Goal: Transaction & Acquisition: Subscribe to service/newsletter

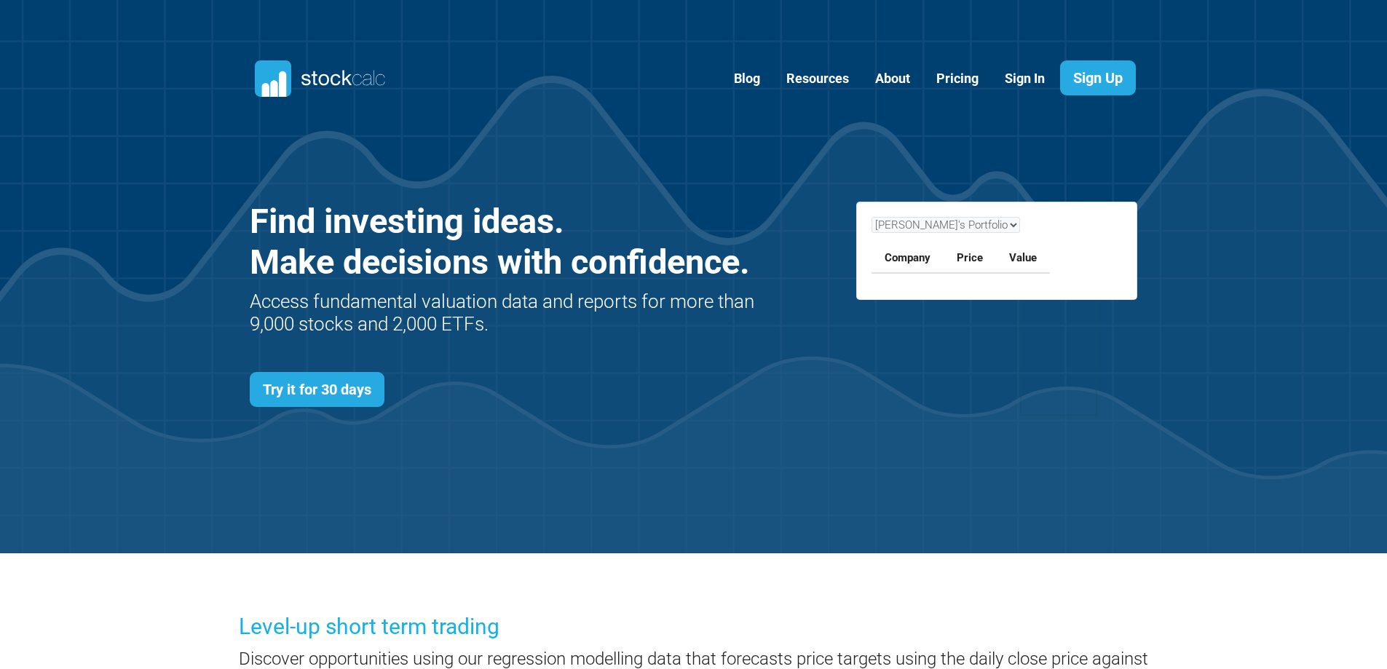
scroll to position [633, 932]
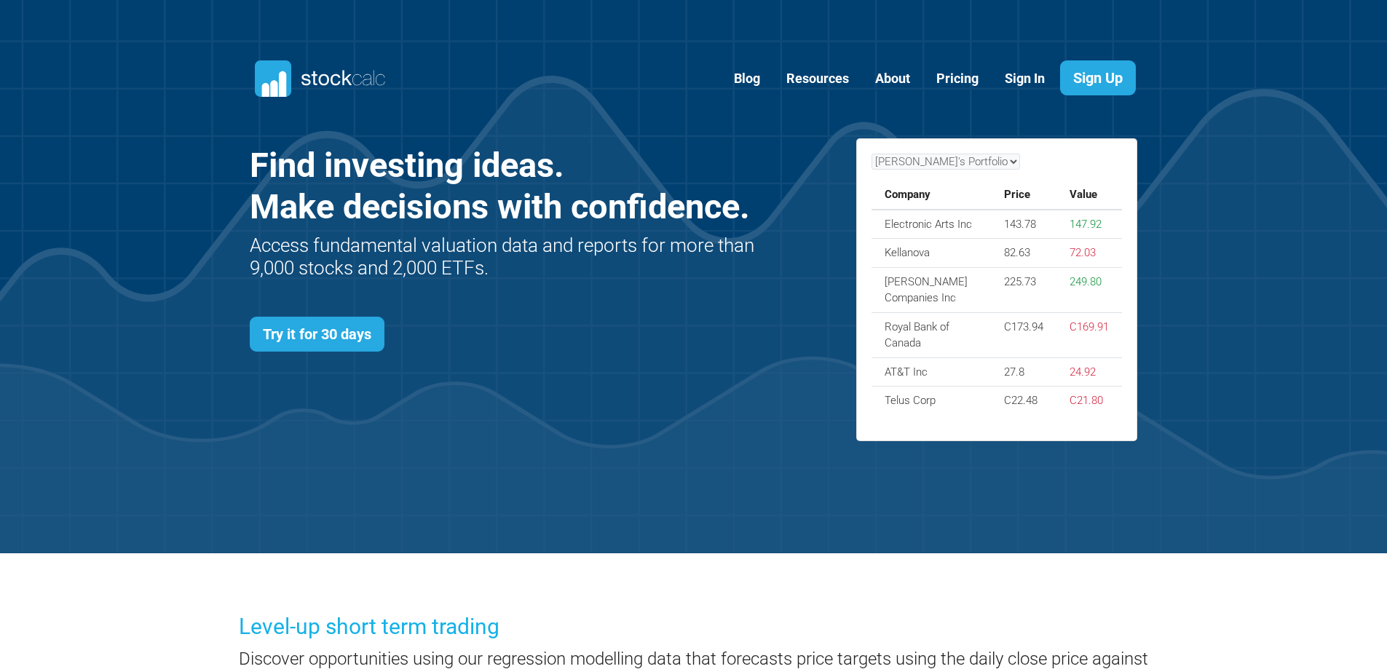
click at [905, 200] on th "Company" at bounding box center [932, 195] width 120 height 29
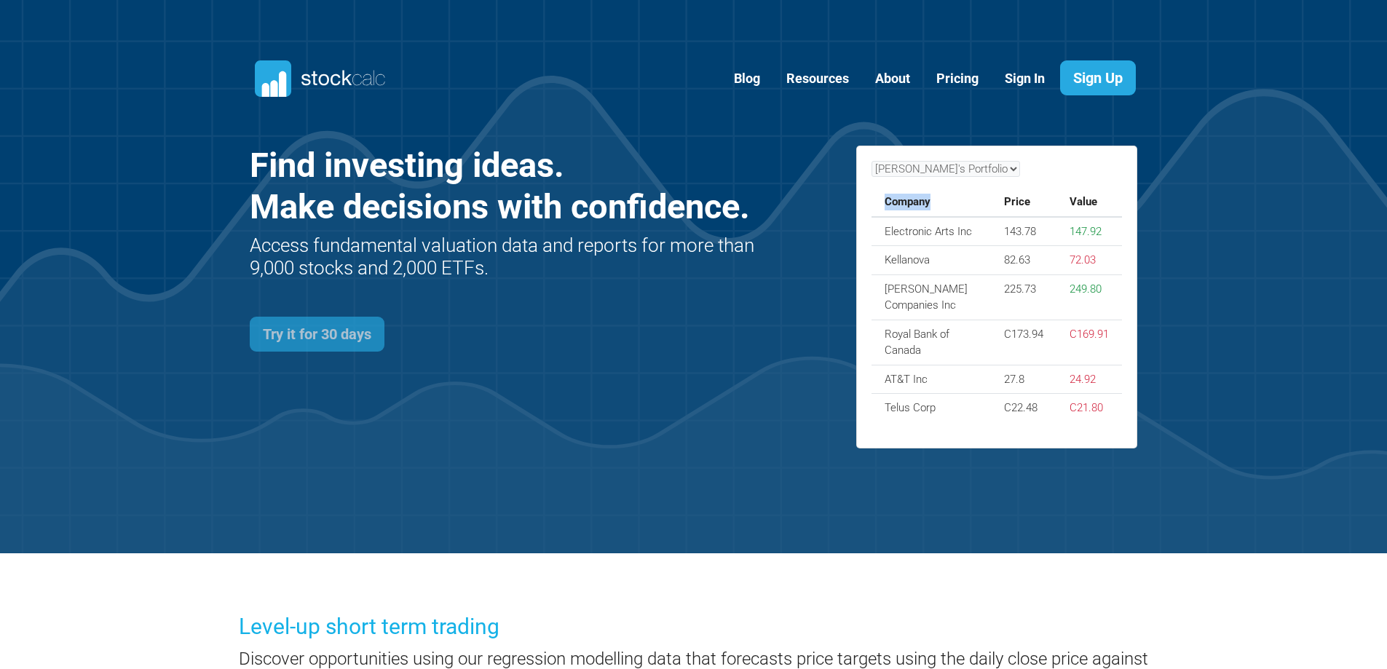
click at [297, 339] on link "Try it for 30 days" at bounding box center [317, 334] width 135 height 35
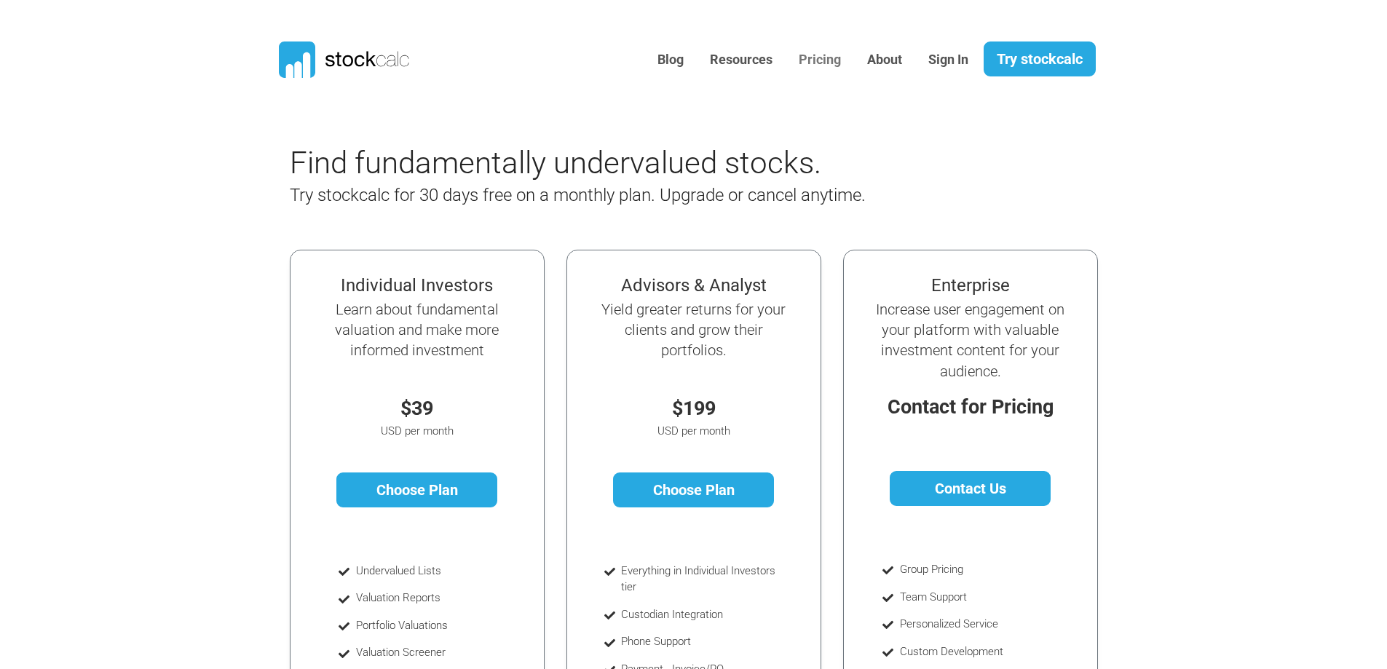
click at [811, 58] on link "Pricing" at bounding box center [820, 60] width 64 height 36
click at [809, 60] on link "Pricing" at bounding box center [820, 60] width 64 height 36
click at [810, 61] on link "Pricing" at bounding box center [820, 60] width 64 height 36
